Goal: Information Seeking & Learning: Compare options

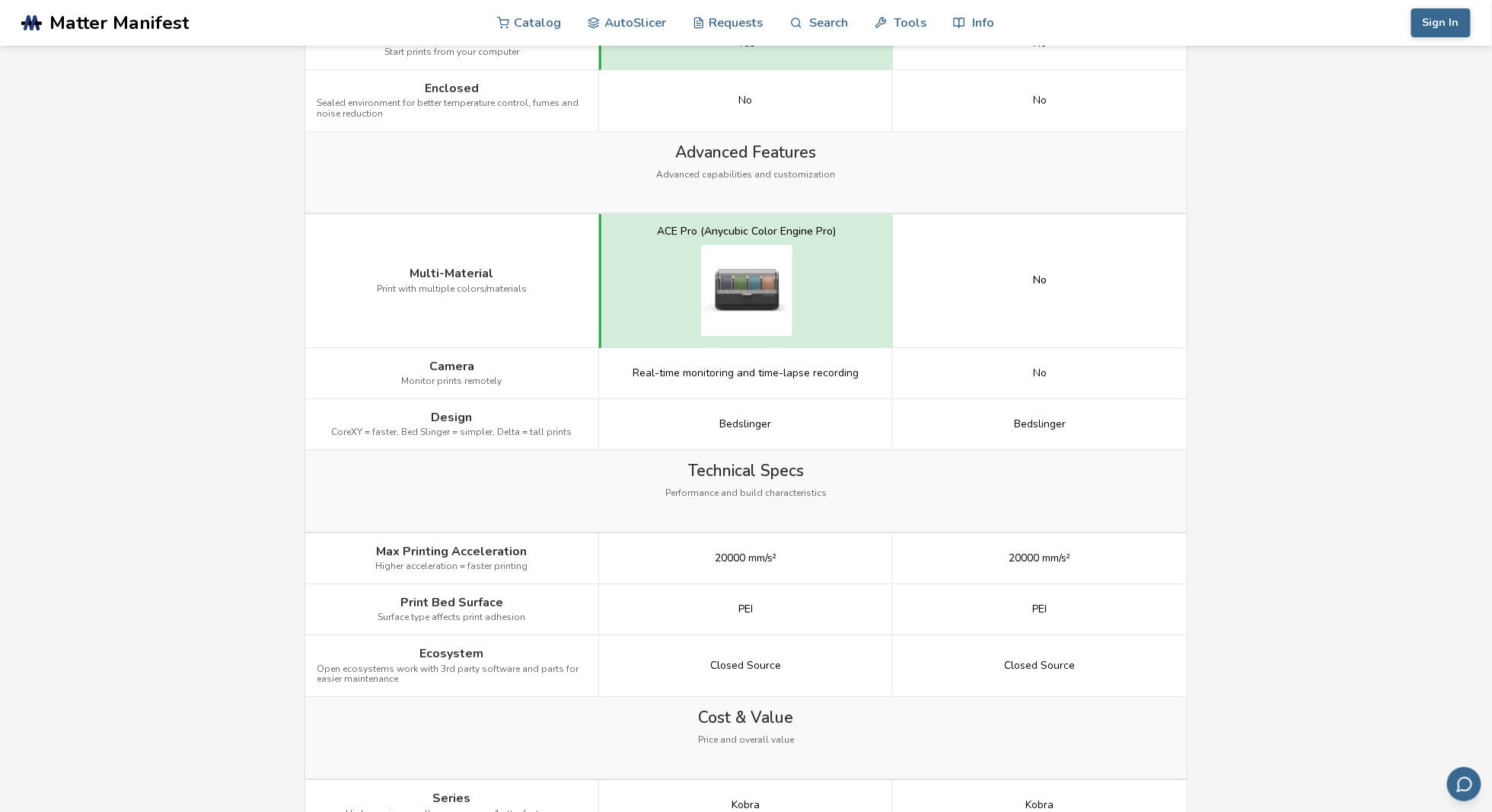
scroll to position [1590, 0]
click at [1343, 526] on main "← Back to 3D Printers Anycubic Kobra 3 V2 vs Anycubic Kobra 2 Pro Is the Anycub…" at bounding box center [746, 70] width 1492 height 3321
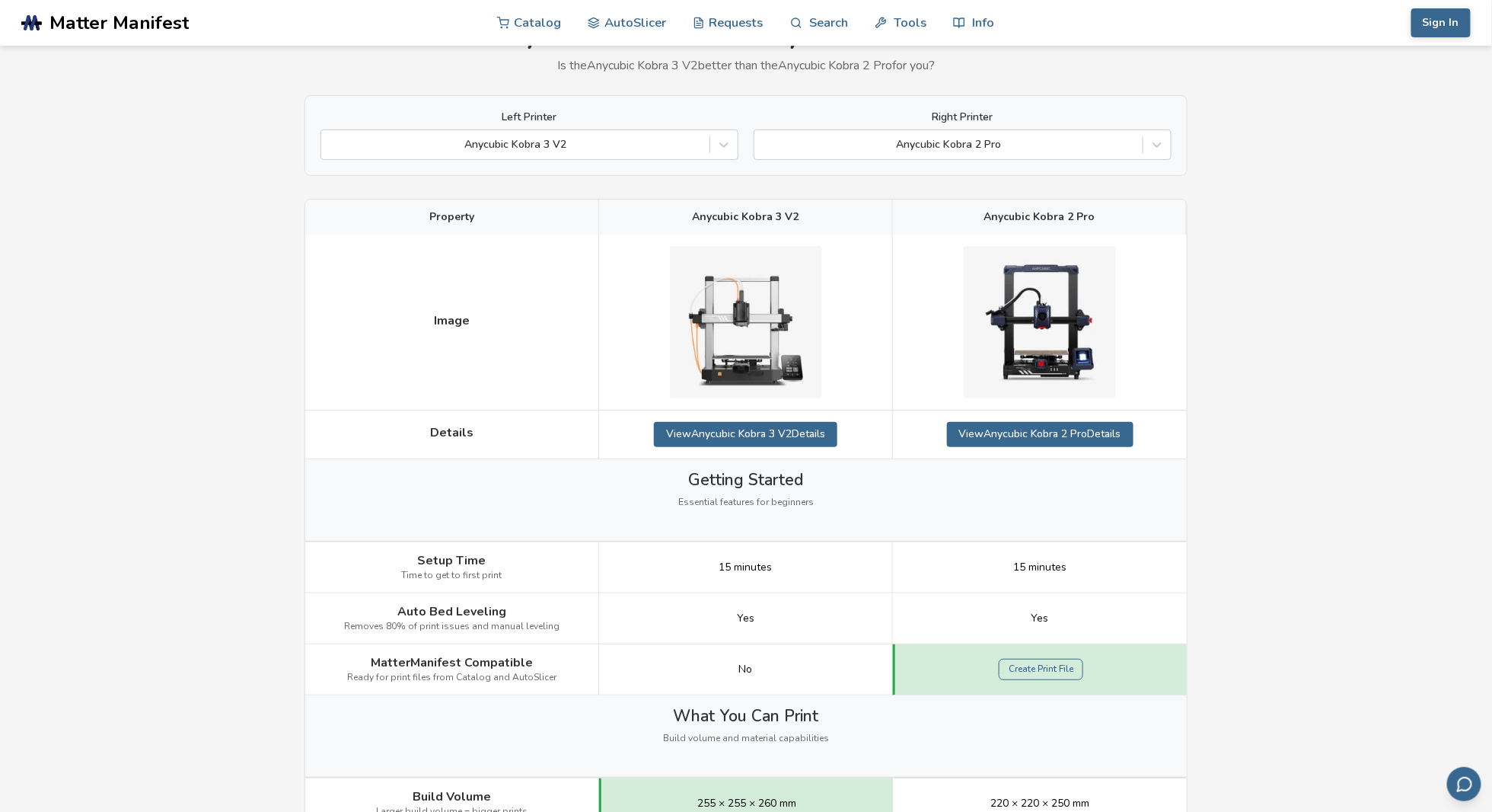
scroll to position [0, 0]
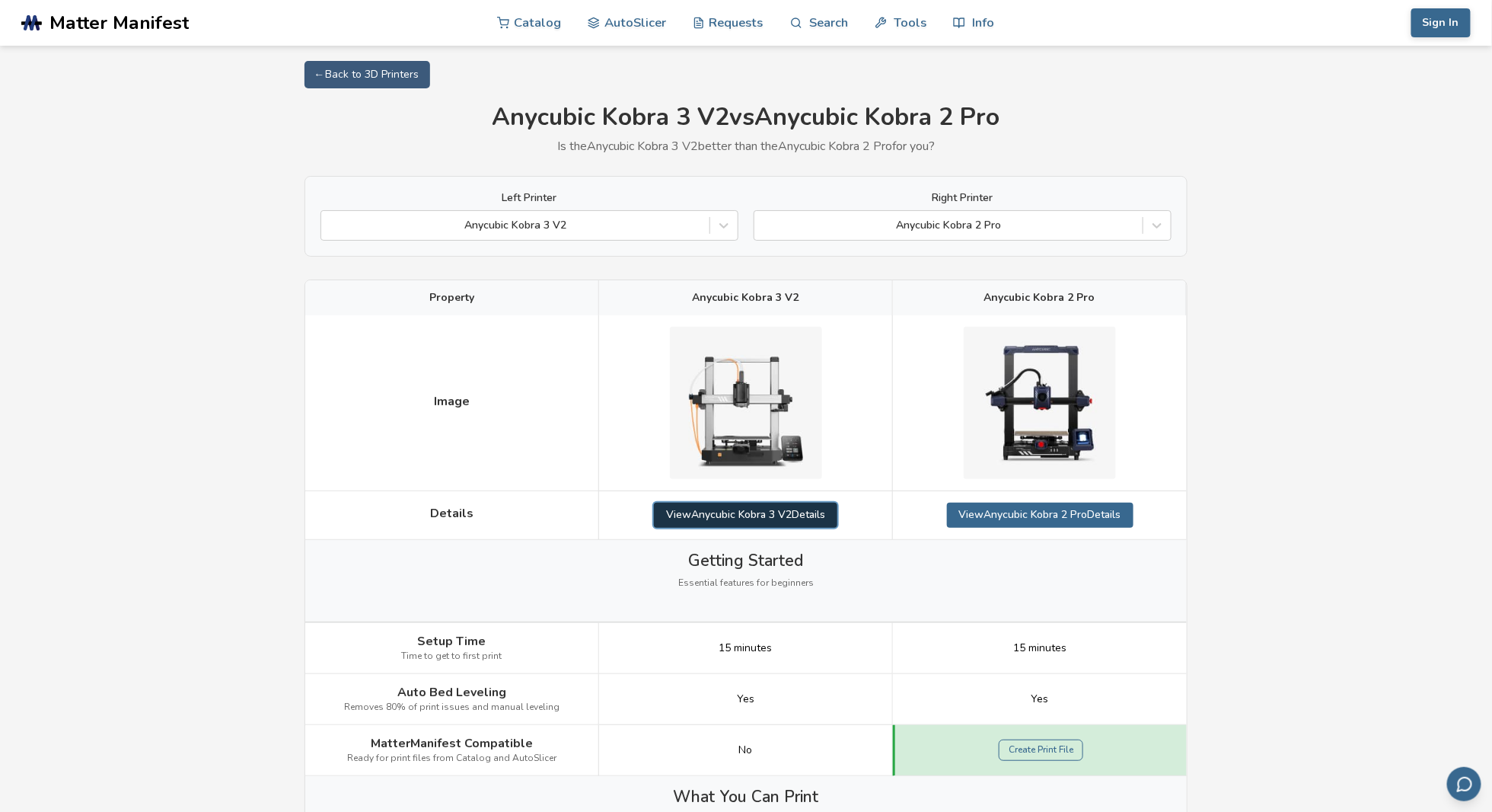
click at [782, 521] on link "View Anycubic Kobra 3 V2 Details" at bounding box center [746, 514] width 184 height 25
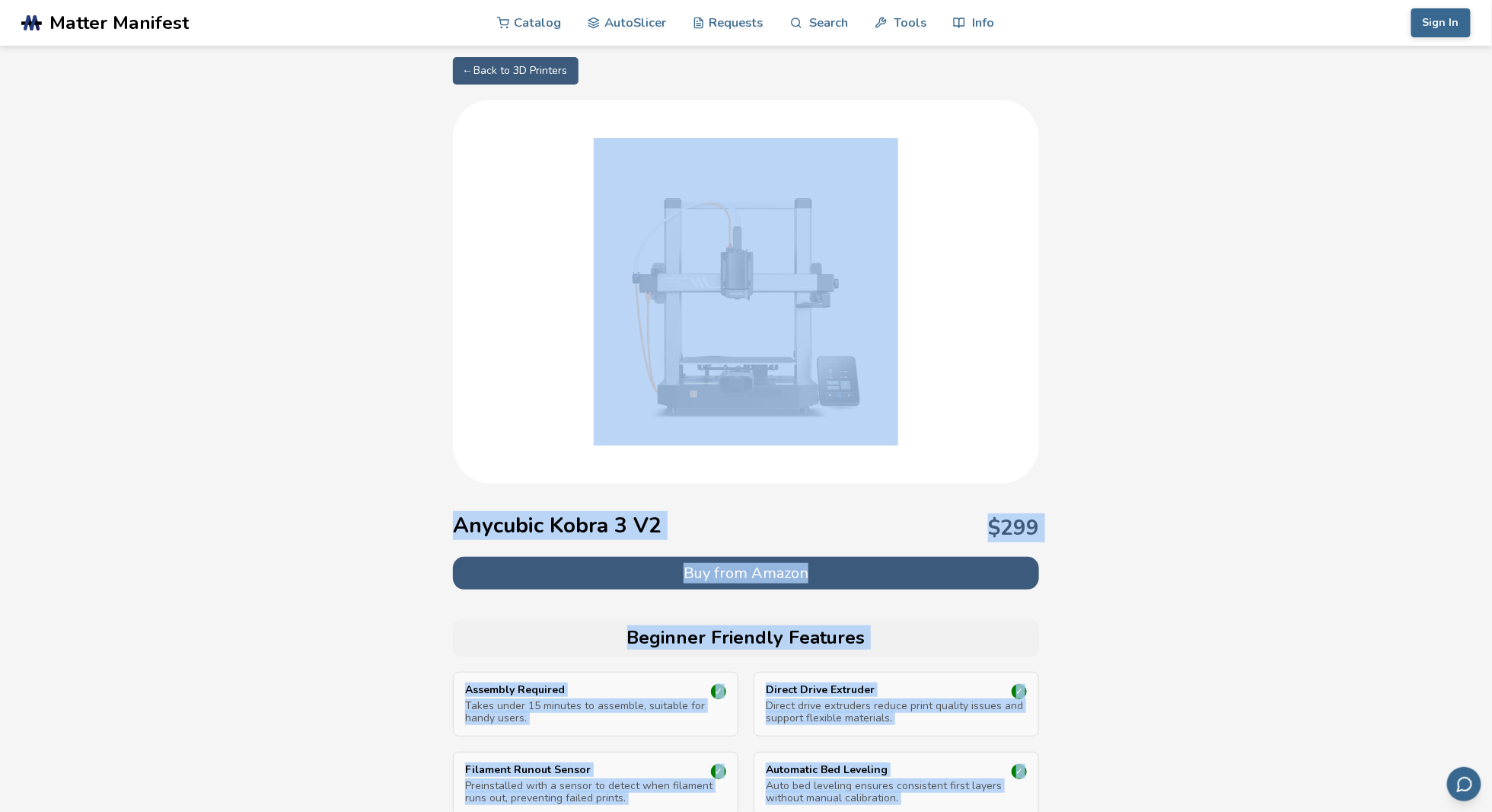
drag, startPoint x: 359, startPoint y: 546, endPoint x: 384, endPoint y: 370, distance: 177.8
